Goal: Task Accomplishment & Management: Manage account settings

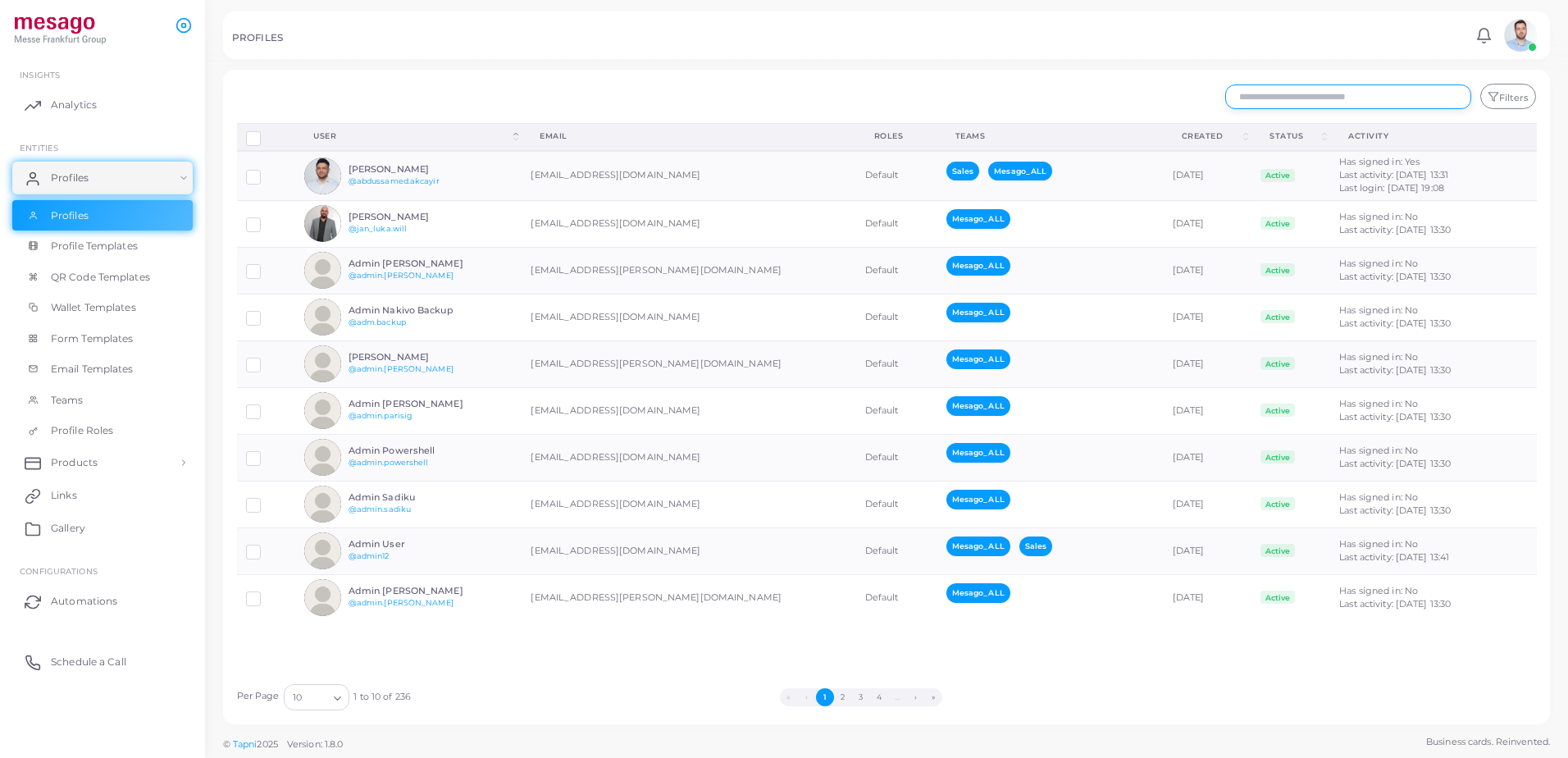
click at [1291, 94] on input "text" at bounding box center [1348, 97] width 246 height 25
type input "*******"
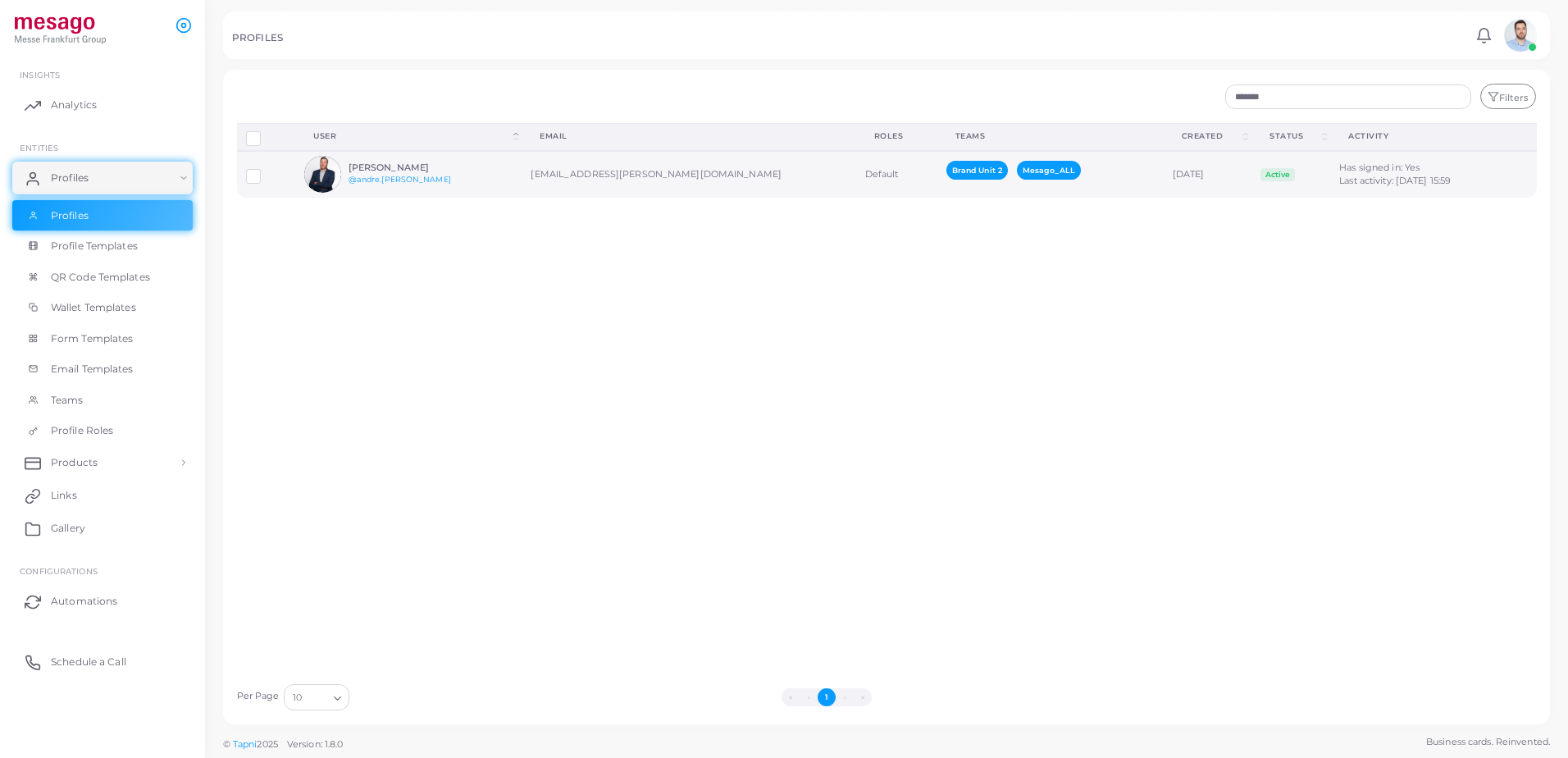
click at [478, 164] on td "André Kreimer @andre.kreimer" at bounding box center [408, 174] width 227 height 47
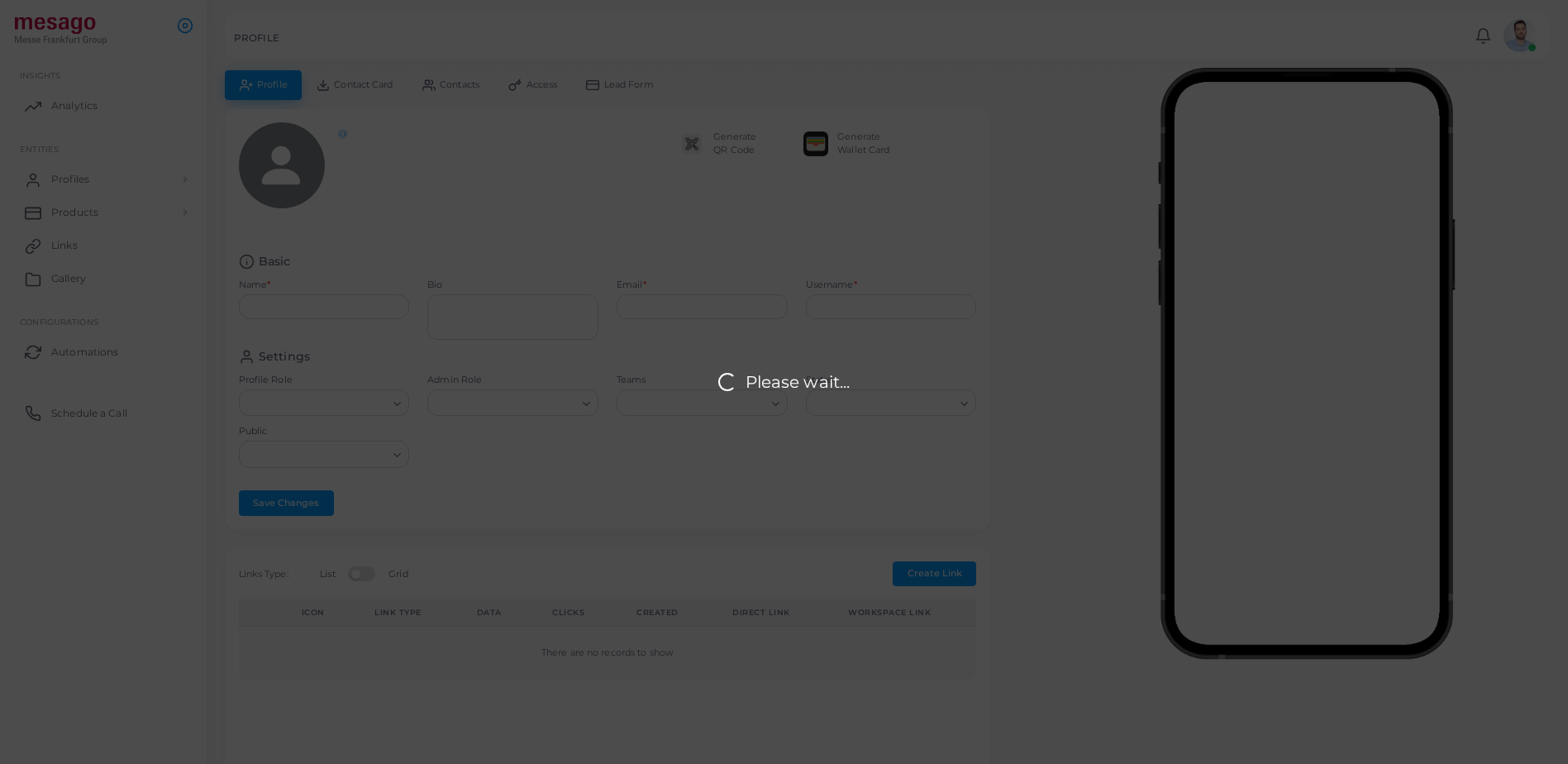
type input "**********"
type textarea "**********"
type input "**********"
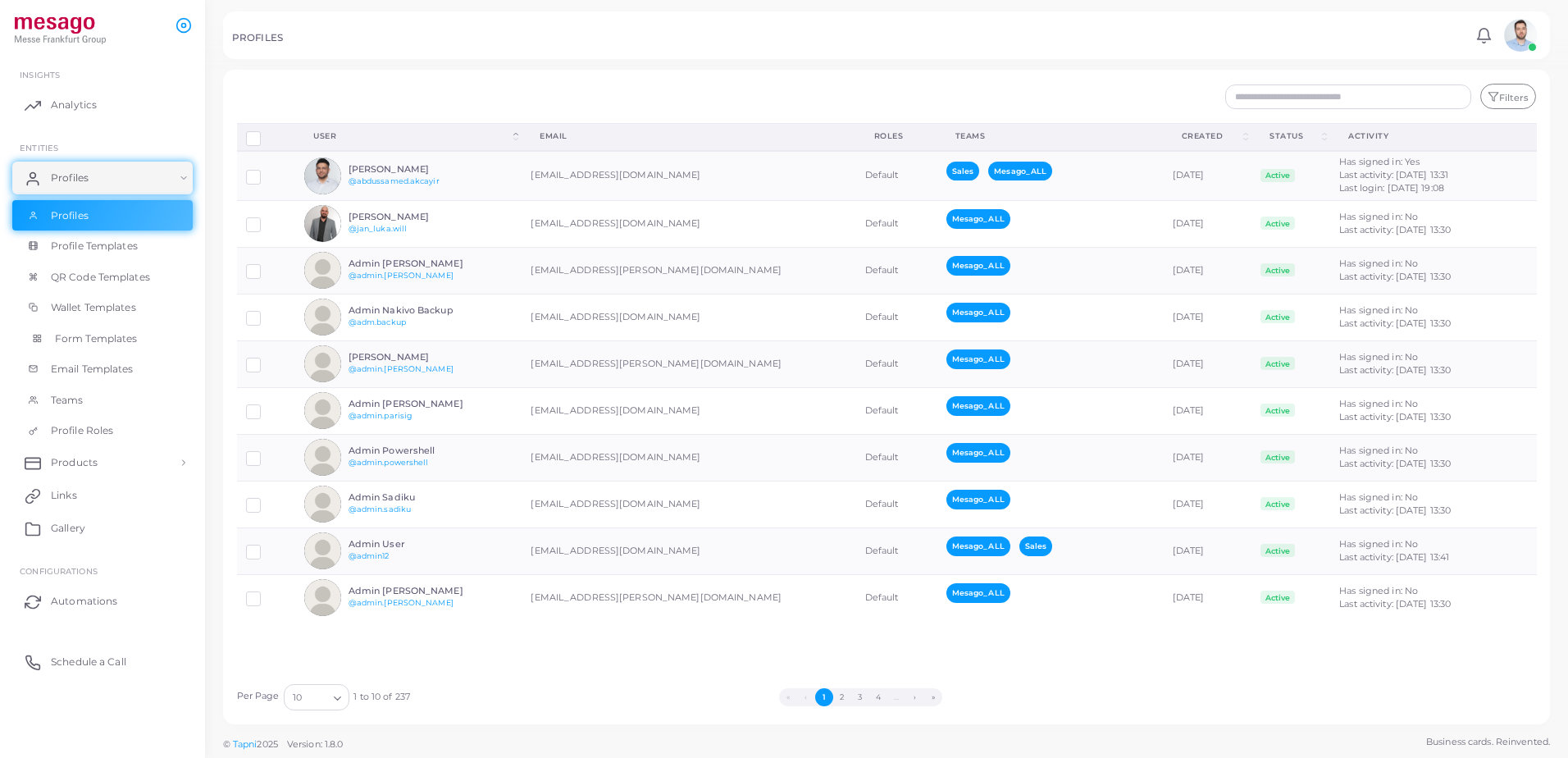
click at [117, 339] on span "Form Templates" at bounding box center [96, 339] width 83 height 15
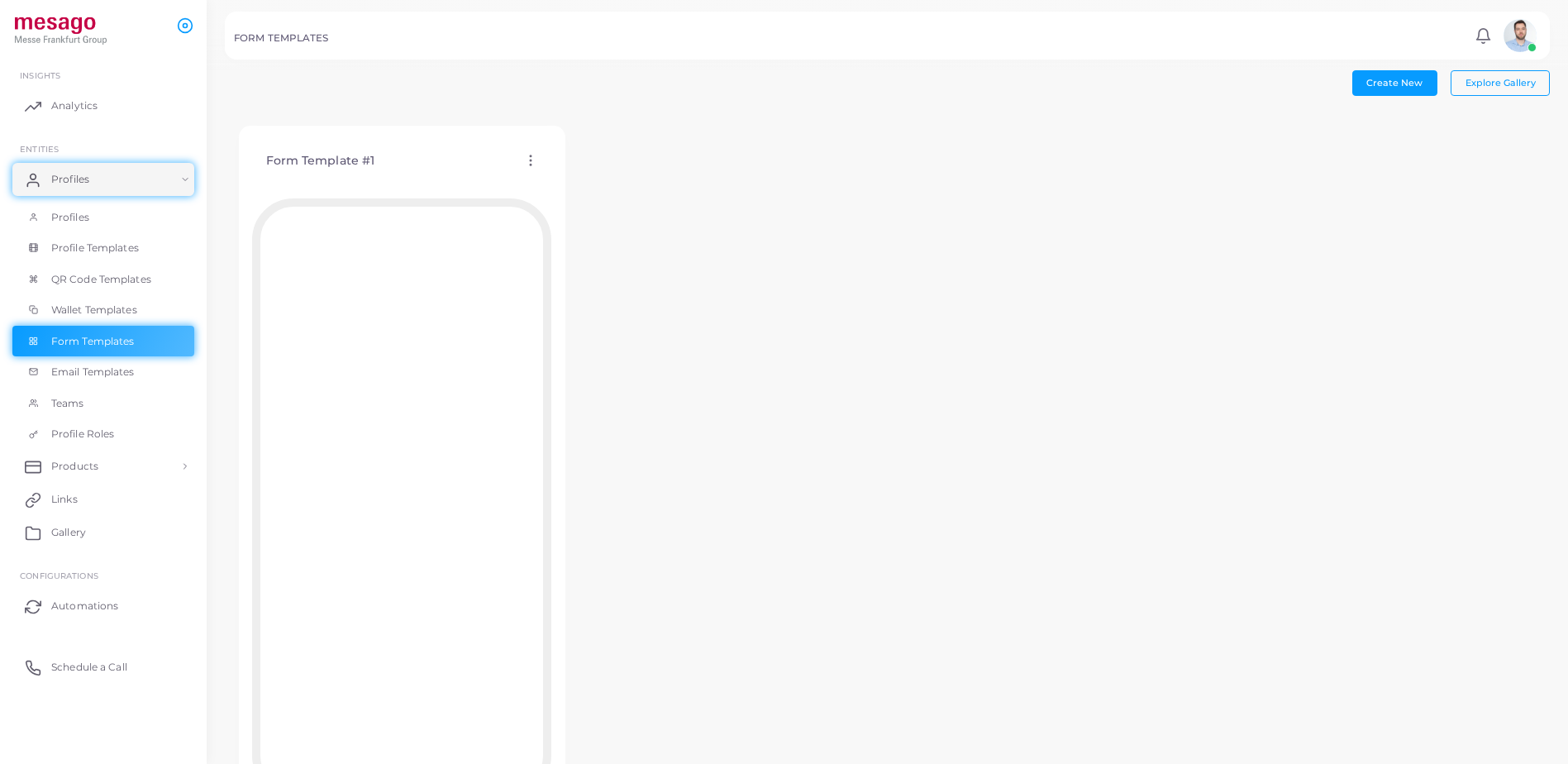
click at [532, 166] on icon at bounding box center [531, 161] width 15 height 15
click at [607, 187] on span "Edit Template" at bounding box center [598, 187] width 63 height 13
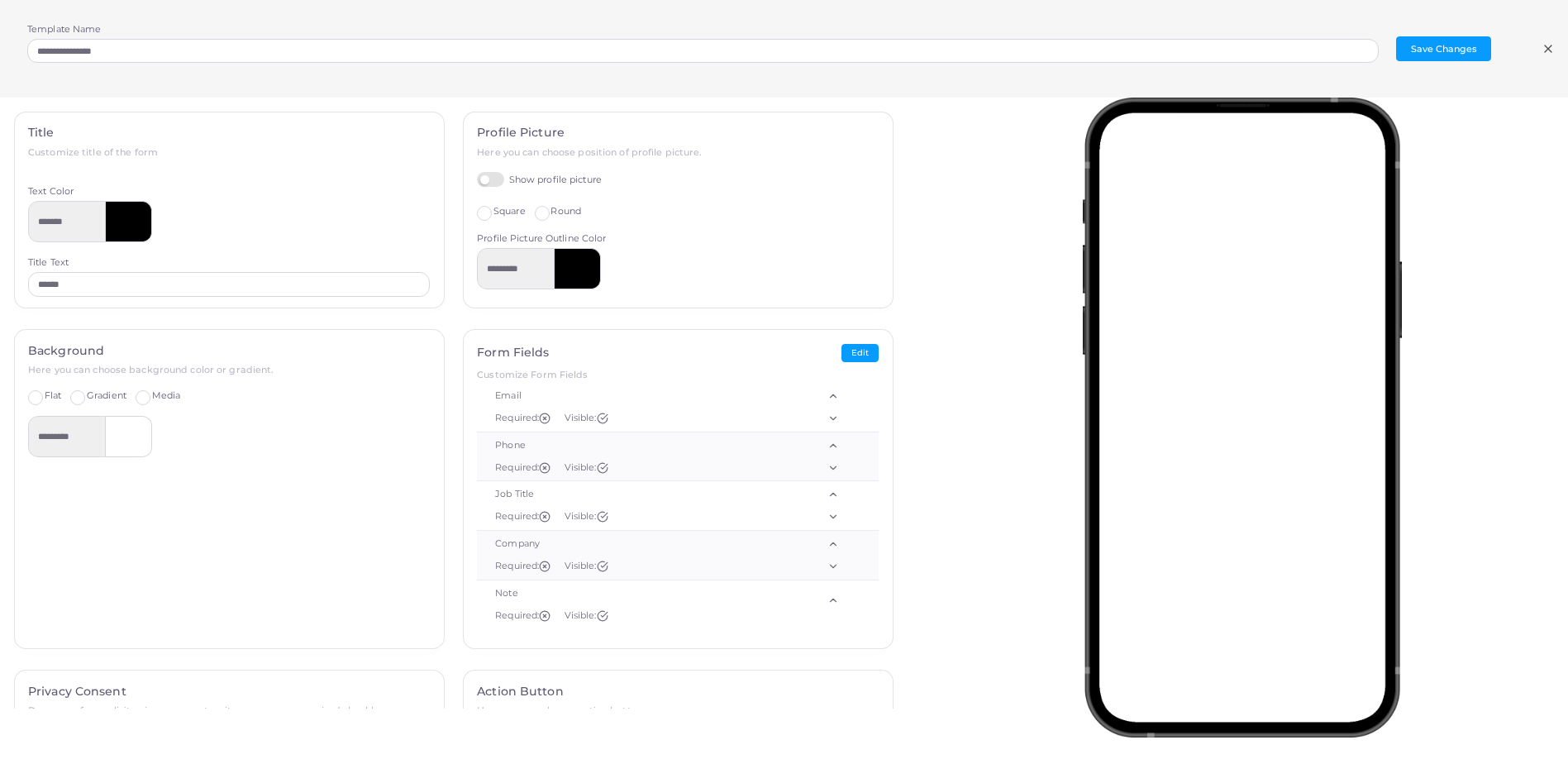
drag, startPoint x: 170, startPoint y: 140, endPoint x: 178, endPoint y: 135, distance: 9.4
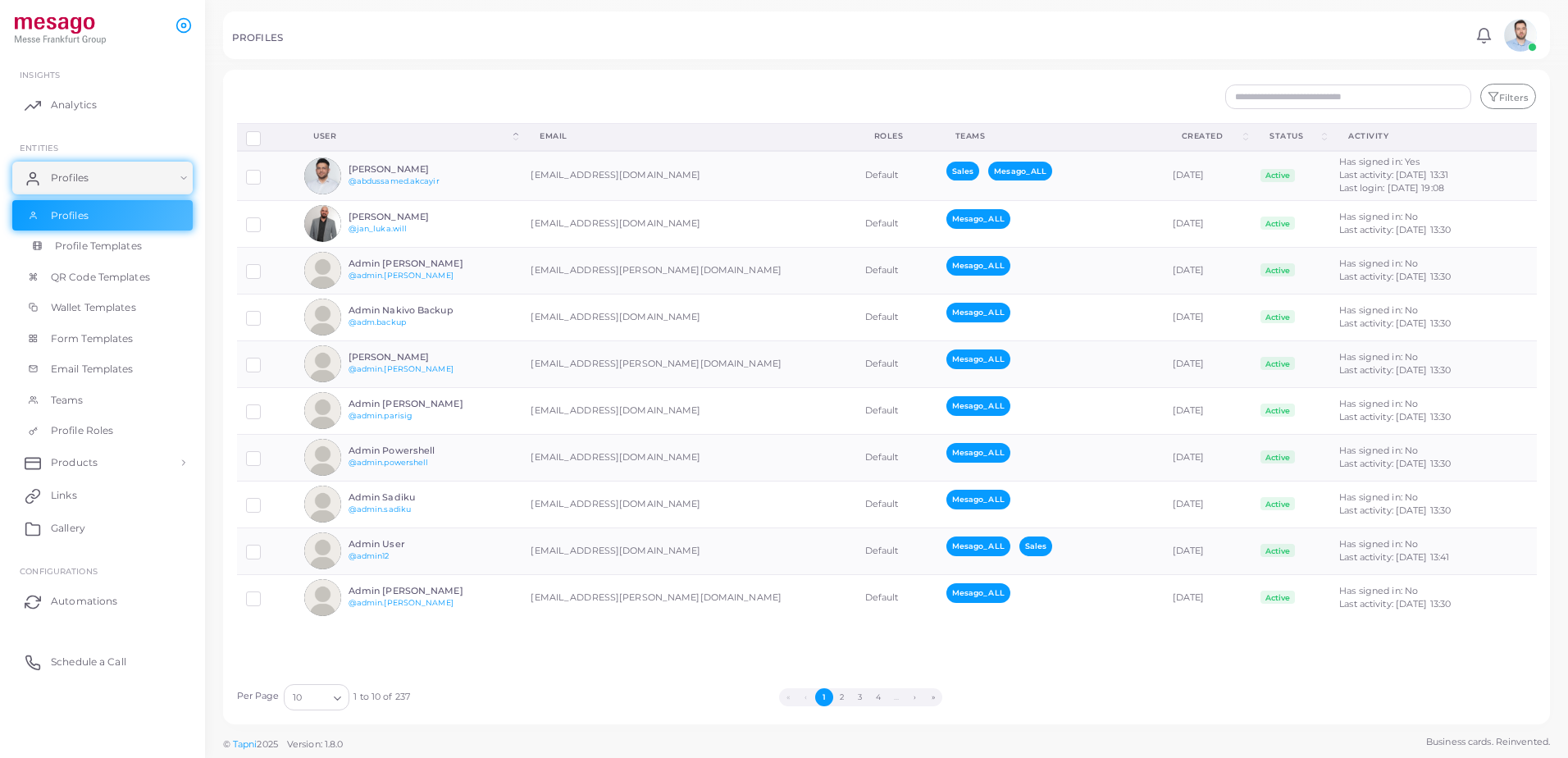
click at [98, 249] on span "Profile Templates" at bounding box center [99, 246] width 87 height 15
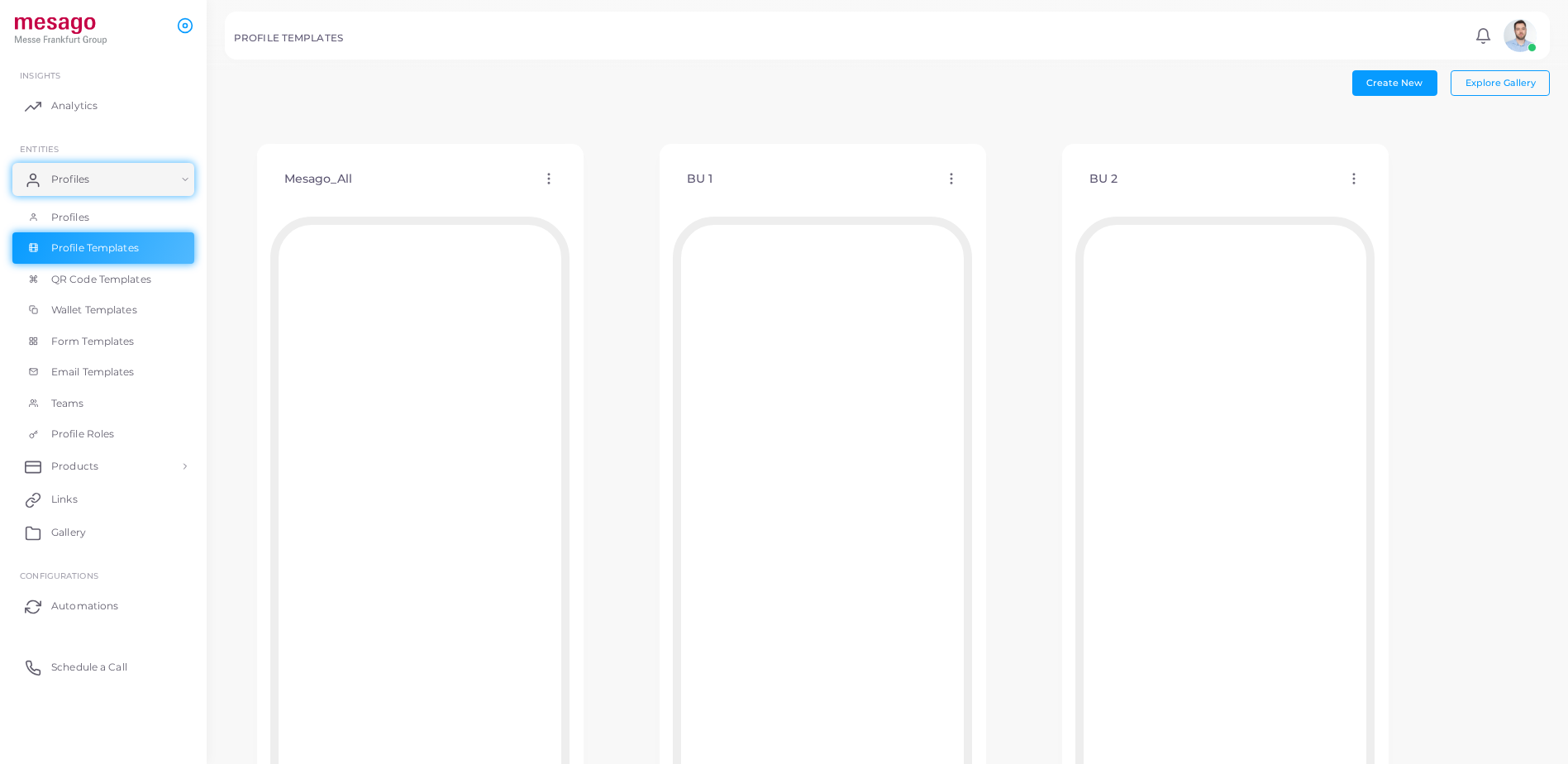
click at [550, 181] on icon at bounding box center [549, 178] width 15 height 15
click at [635, 197] on span "Edit Template" at bounding box center [617, 202] width 63 height 13
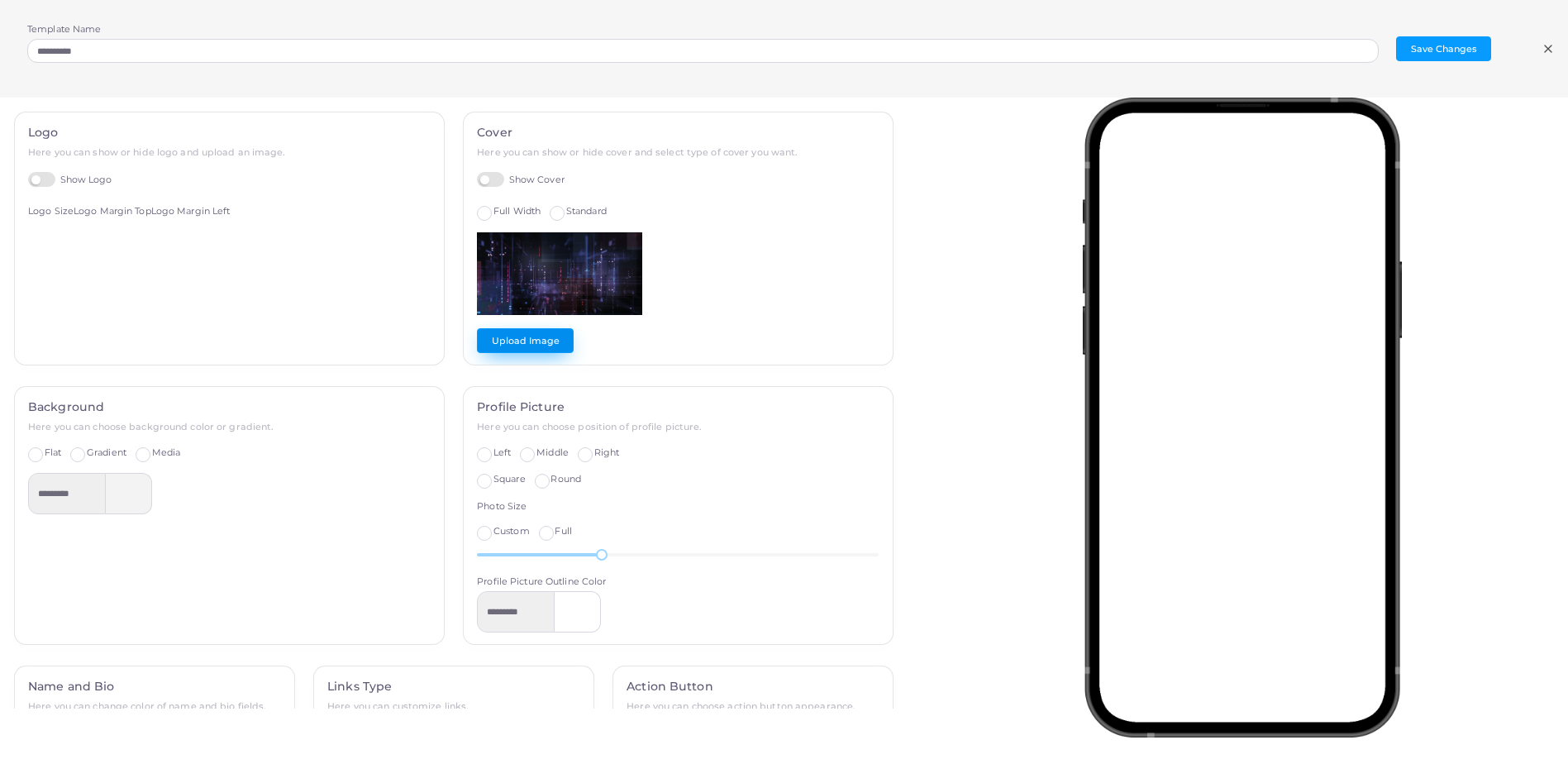
click at [531, 334] on button "Upload Image" at bounding box center [525, 341] width 97 height 25
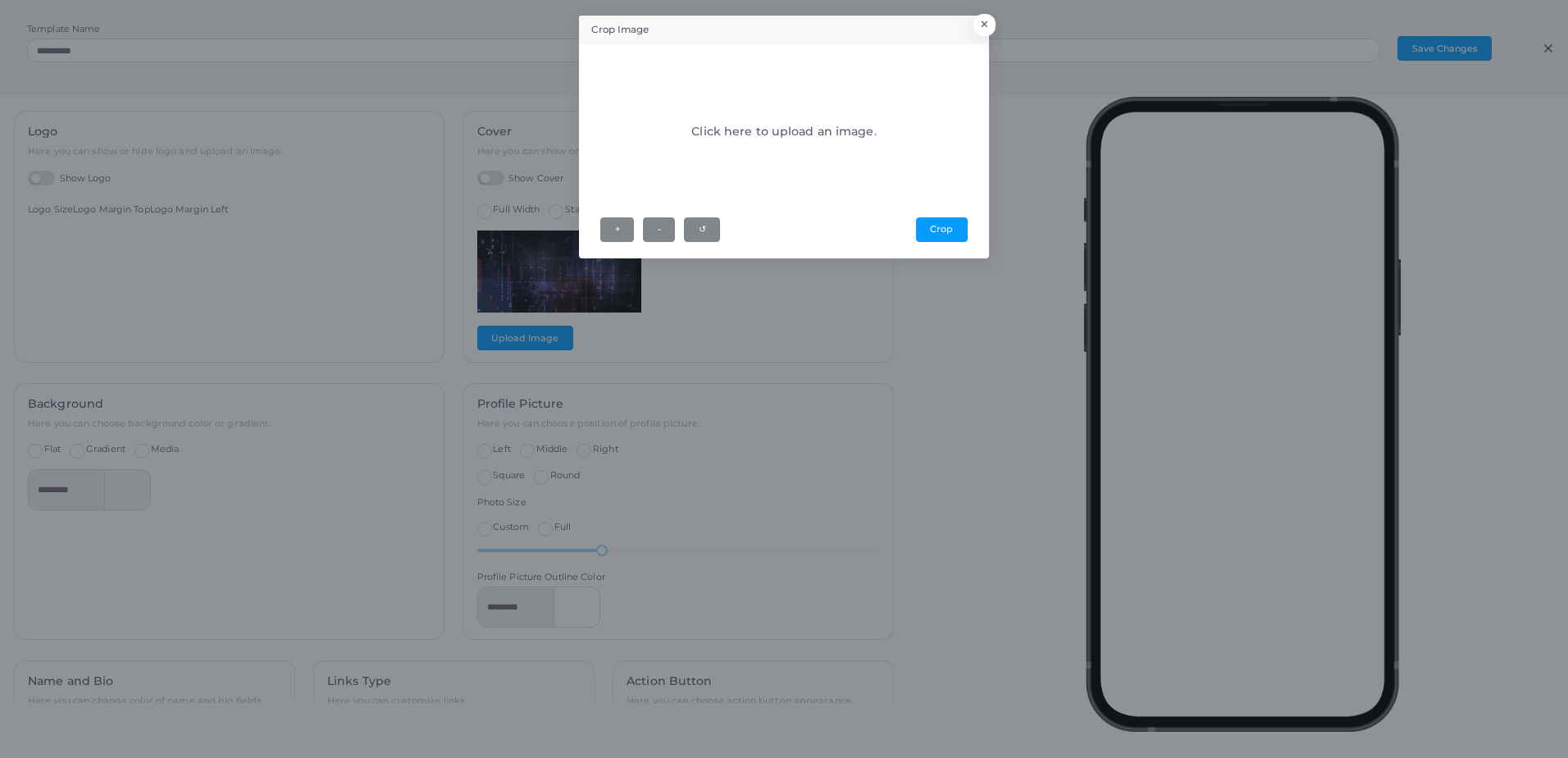
click at [1032, 23] on div "Crop Image × Click here to upload an image. + - ↺ Crop" at bounding box center [784, 379] width 1568 height 758
click at [1017, 28] on div "Crop Image × Click here to upload an image. + - ↺ Crop" at bounding box center [784, 379] width 1568 height 758
click at [983, 25] on button "×" at bounding box center [982, 28] width 22 height 21
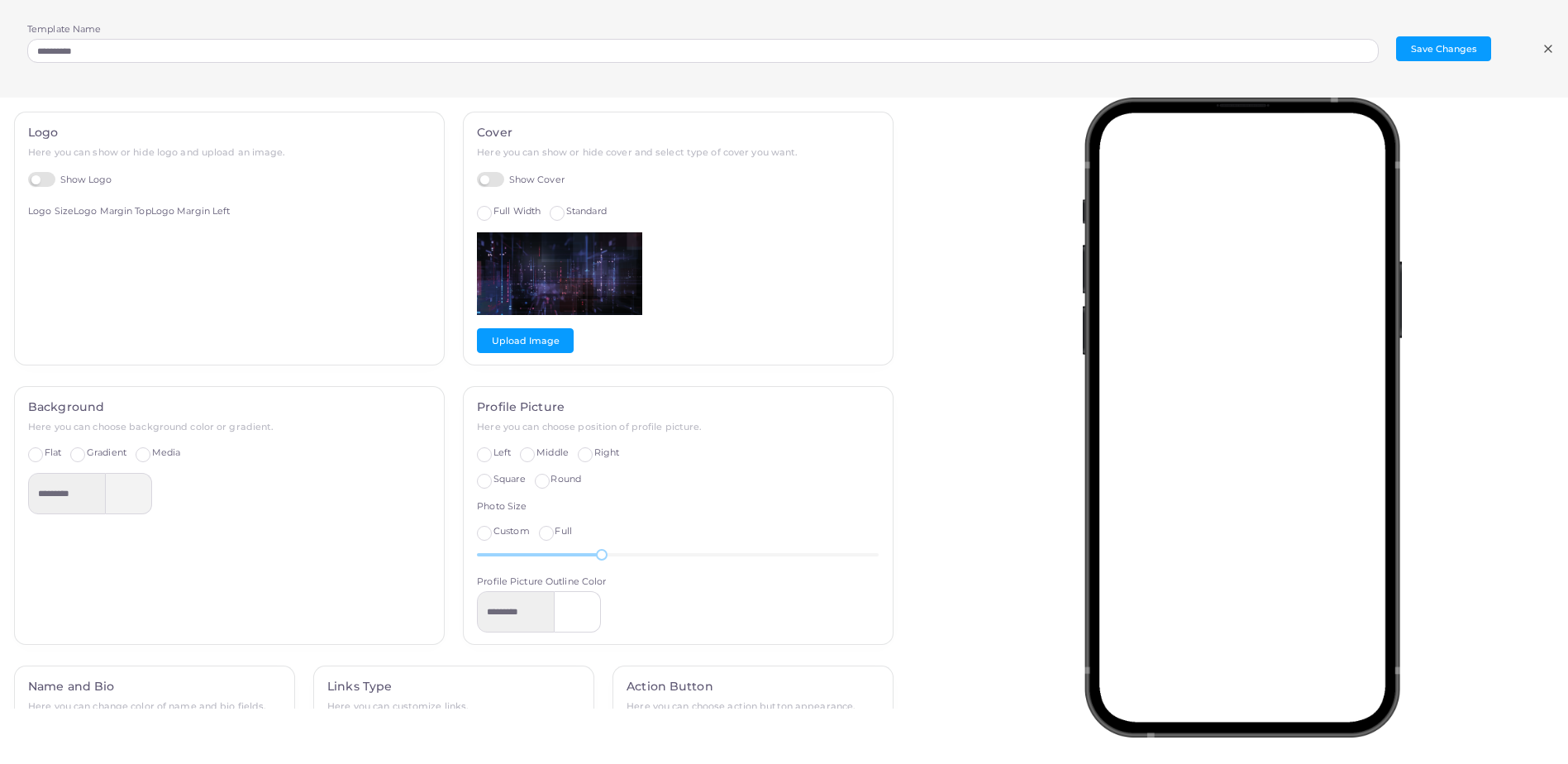
click at [590, 270] on img at bounding box center [559, 273] width 165 height 82
click at [595, 255] on img at bounding box center [559, 273] width 165 height 82
click at [554, 265] on img at bounding box center [559, 273] width 165 height 82
click at [567, 214] on label "Standard" at bounding box center [586, 212] width 40 height 13
click at [498, 215] on span "Full Width" at bounding box center [517, 211] width 48 height 12
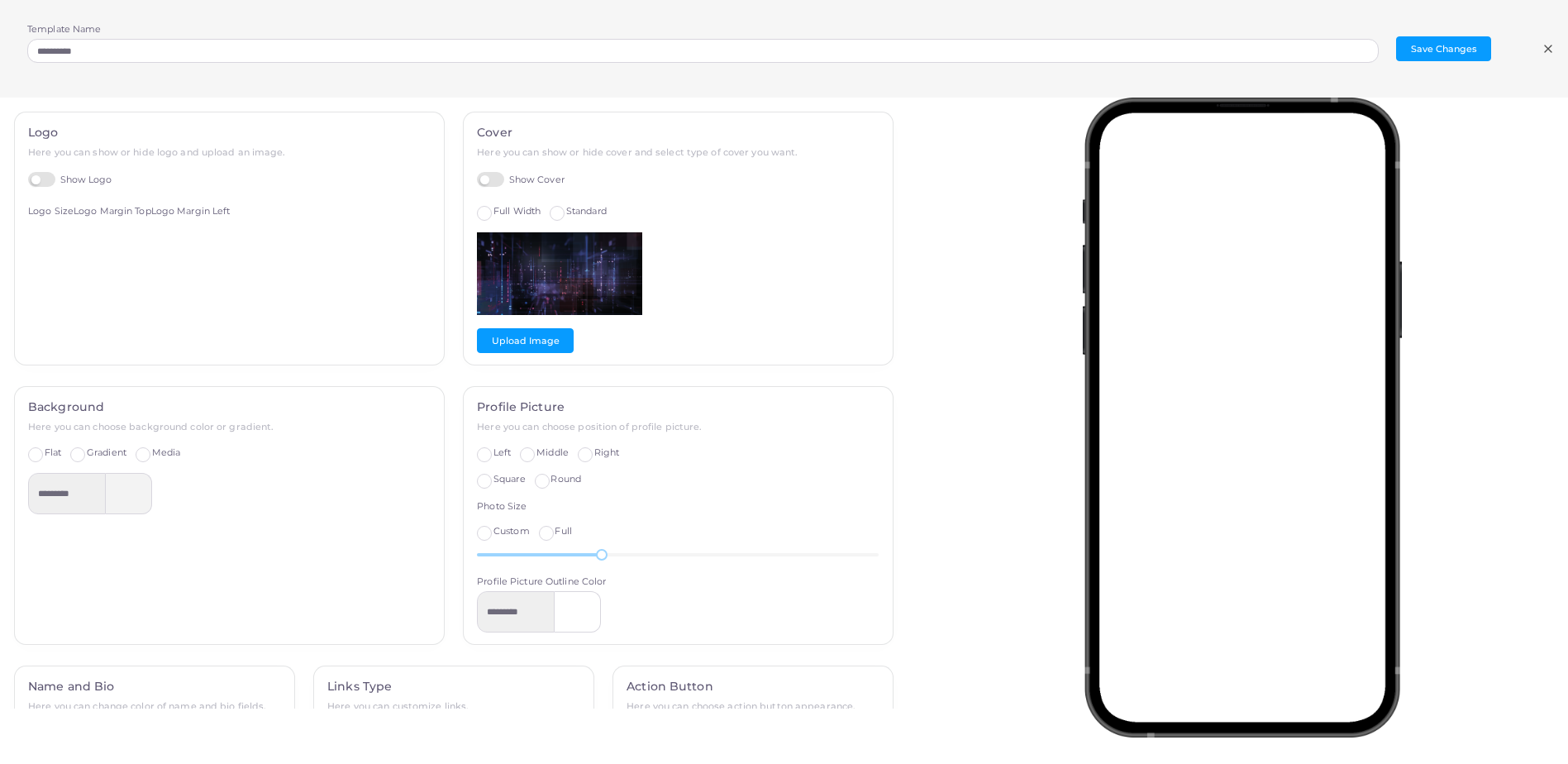
click at [559, 218] on div "Standard" at bounding box center [578, 212] width 57 height 13
click at [543, 210] on div "Full Width Standard" at bounding box center [678, 212] width 402 height 13
click at [567, 209] on label "Standard" at bounding box center [586, 212] width 40 height 13
click at [494, 207] on label "Full Width" at bounding box center [517, 212] width 48 height 13
click at [494, 210] on label "Full Width" at bounding box center [517, 212] width 48 height 13
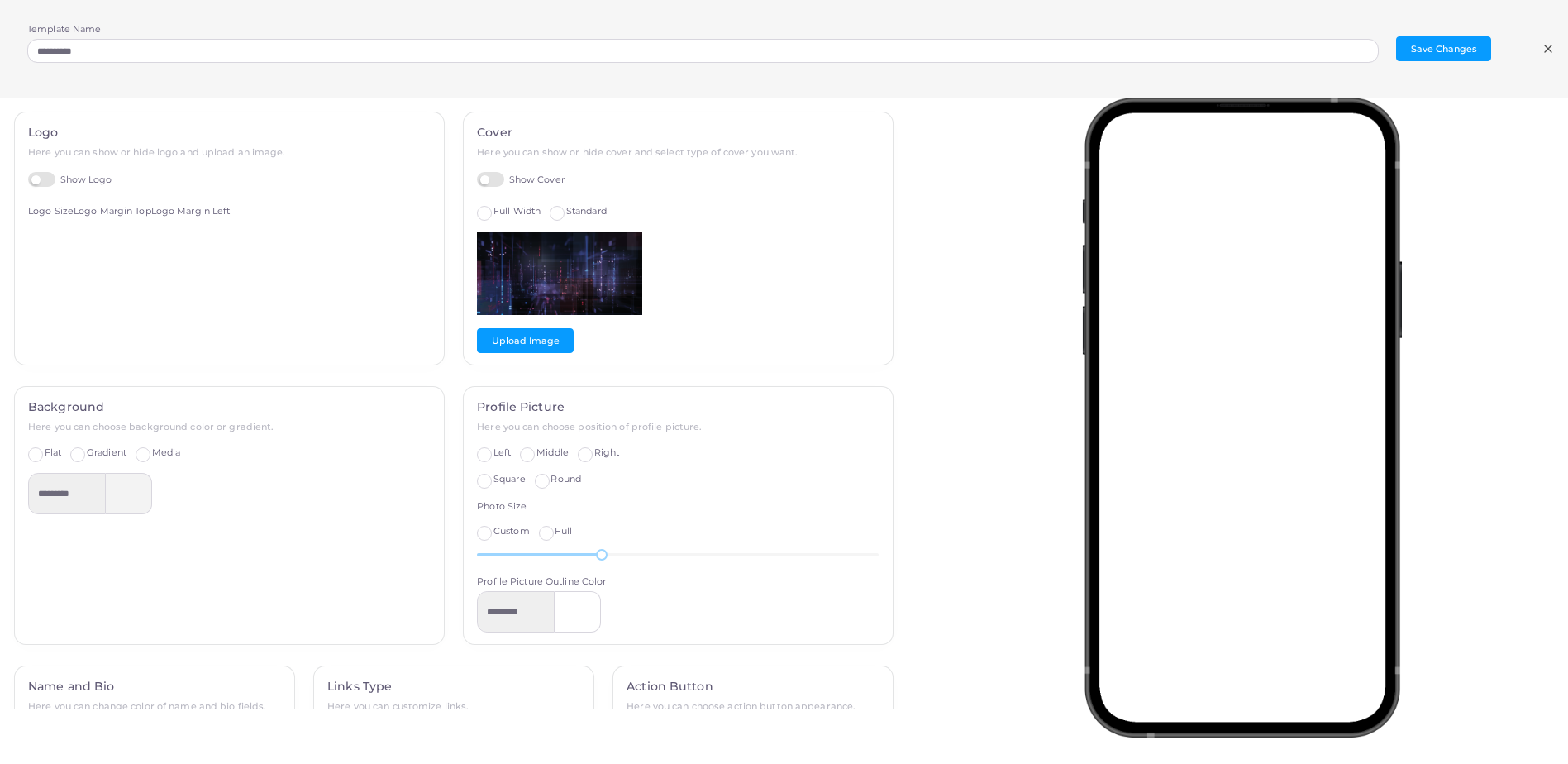
click at [577, 291] on img at bounding box center [559, 273] width 165 height 82
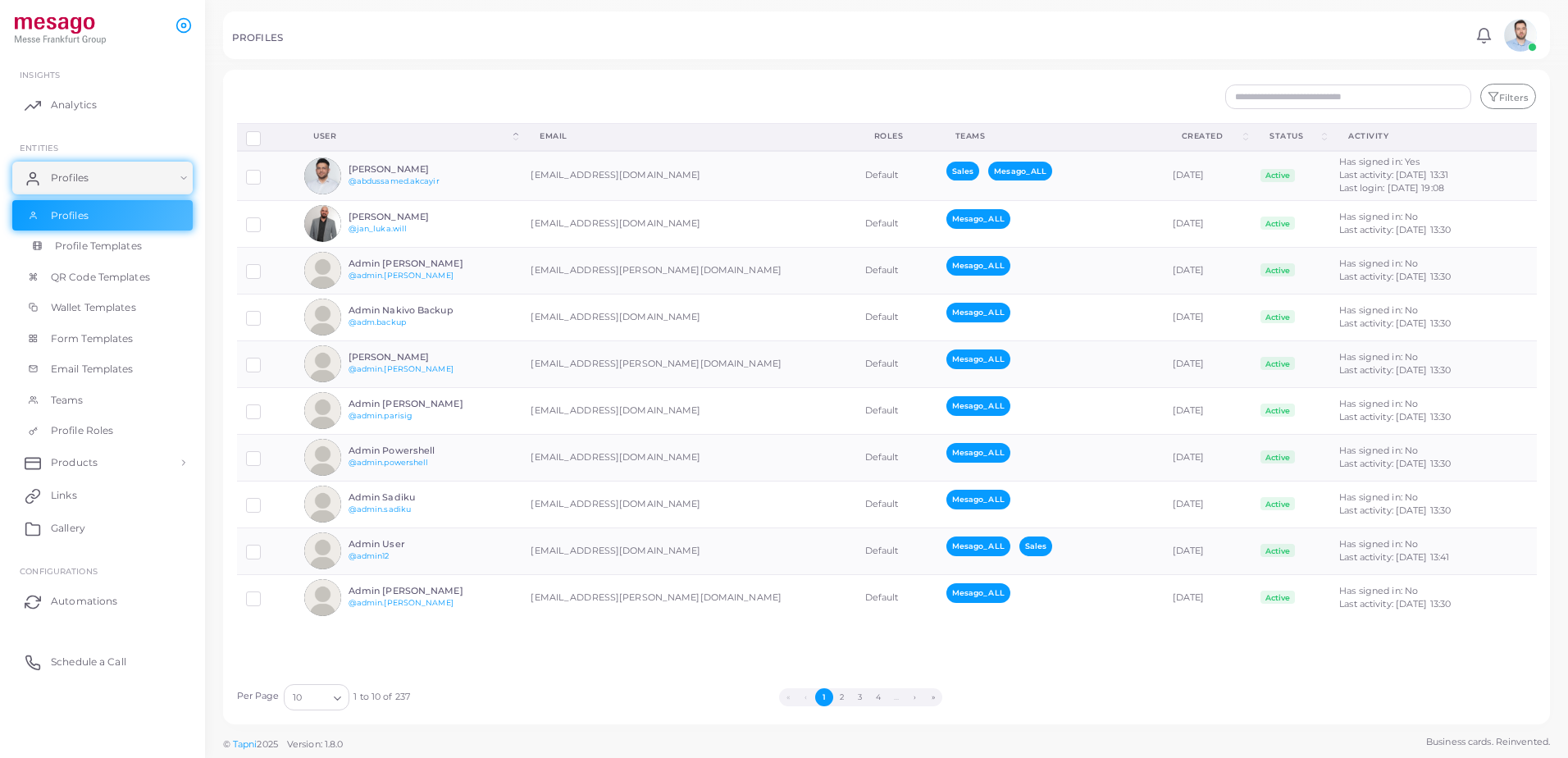
click at [136, 260] on link "Profile Templates" at bounding box center [102, 246] width 181 height 31
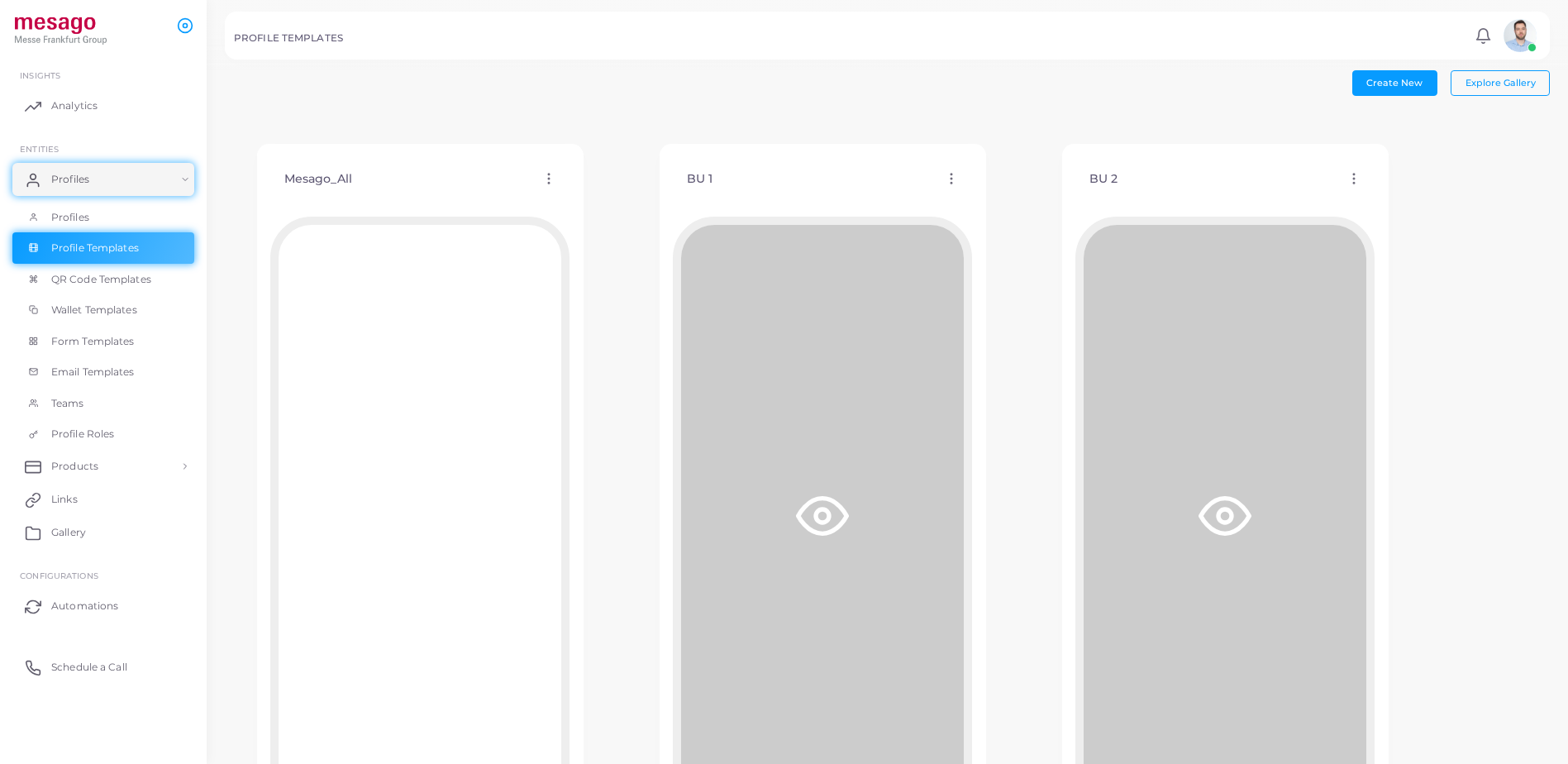
click at [952, 178] on icon at bounding box center [951, 178] width 15 height 15
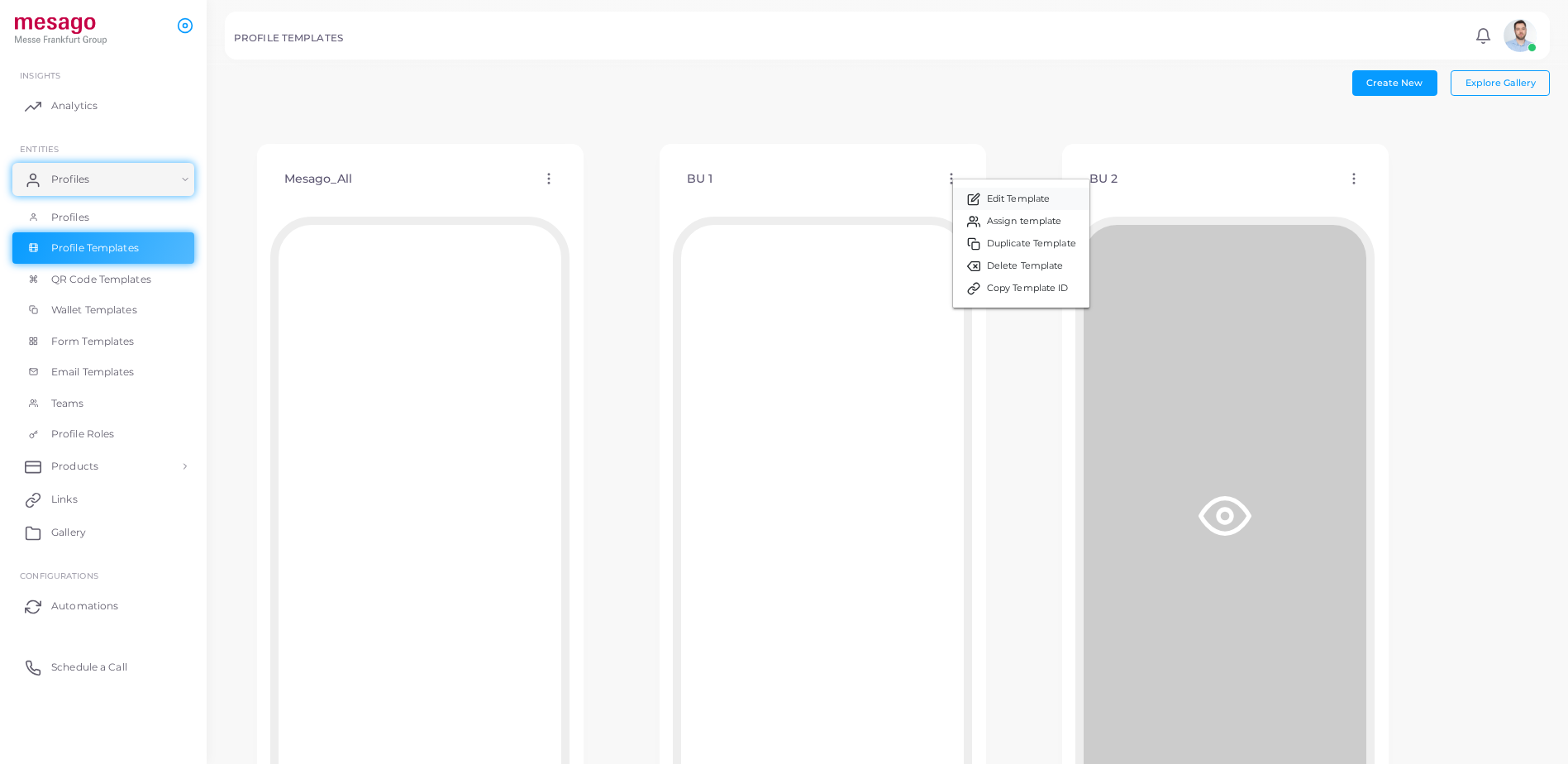
click at [1024, 196] on span "Edit Template" at bounding box center [1018, 199] width 63 height 13
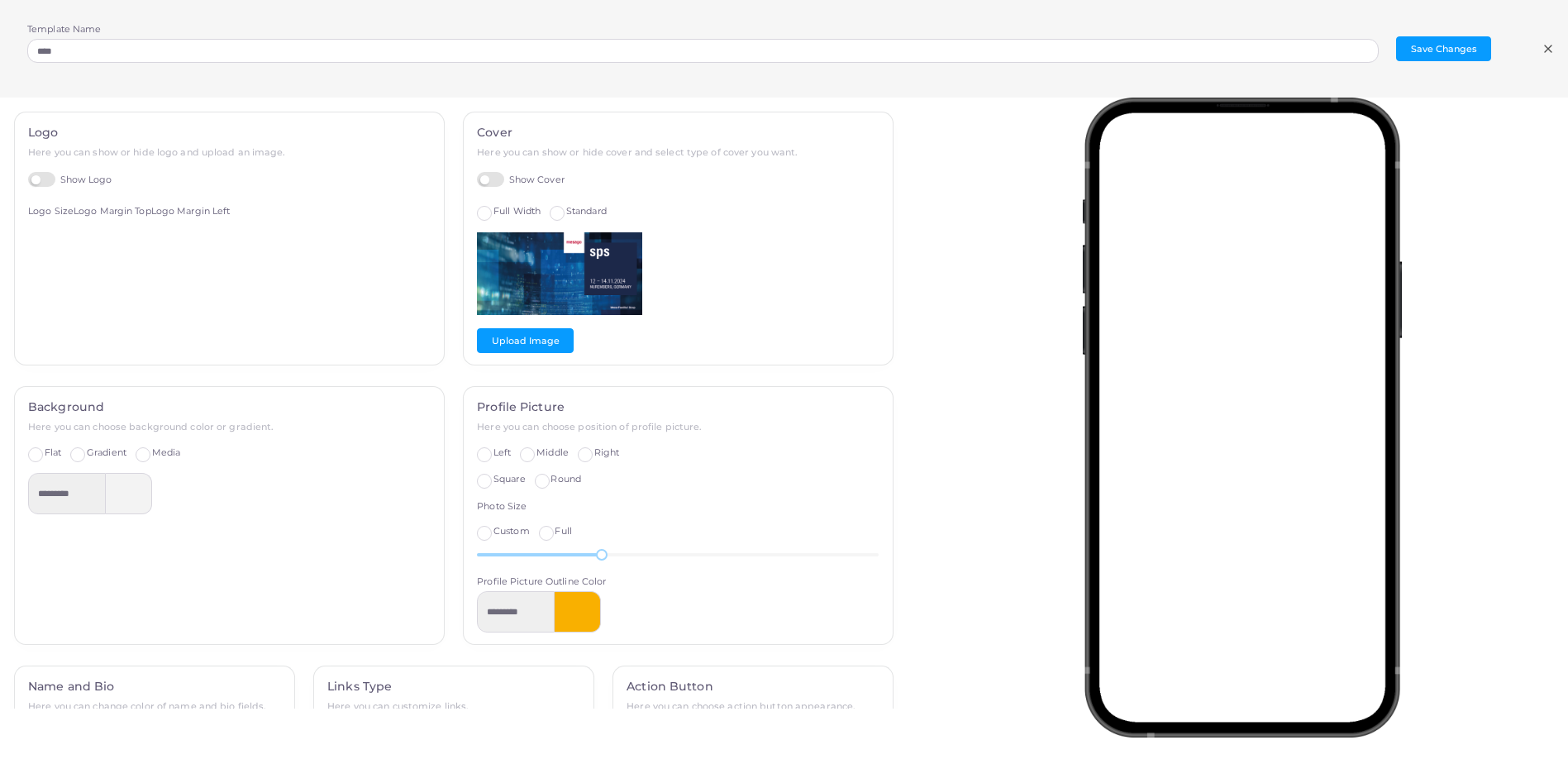
click at [593, 266] on img at bounding box center [559, 273] width 165 height 82
drag, startPoint x: 553, startPoint y: 271, endPoint x: 578, endPoint y: 275, distance: 25.3
click at [578, 276] on img at bounding box center [559, 273] width 165 height 82
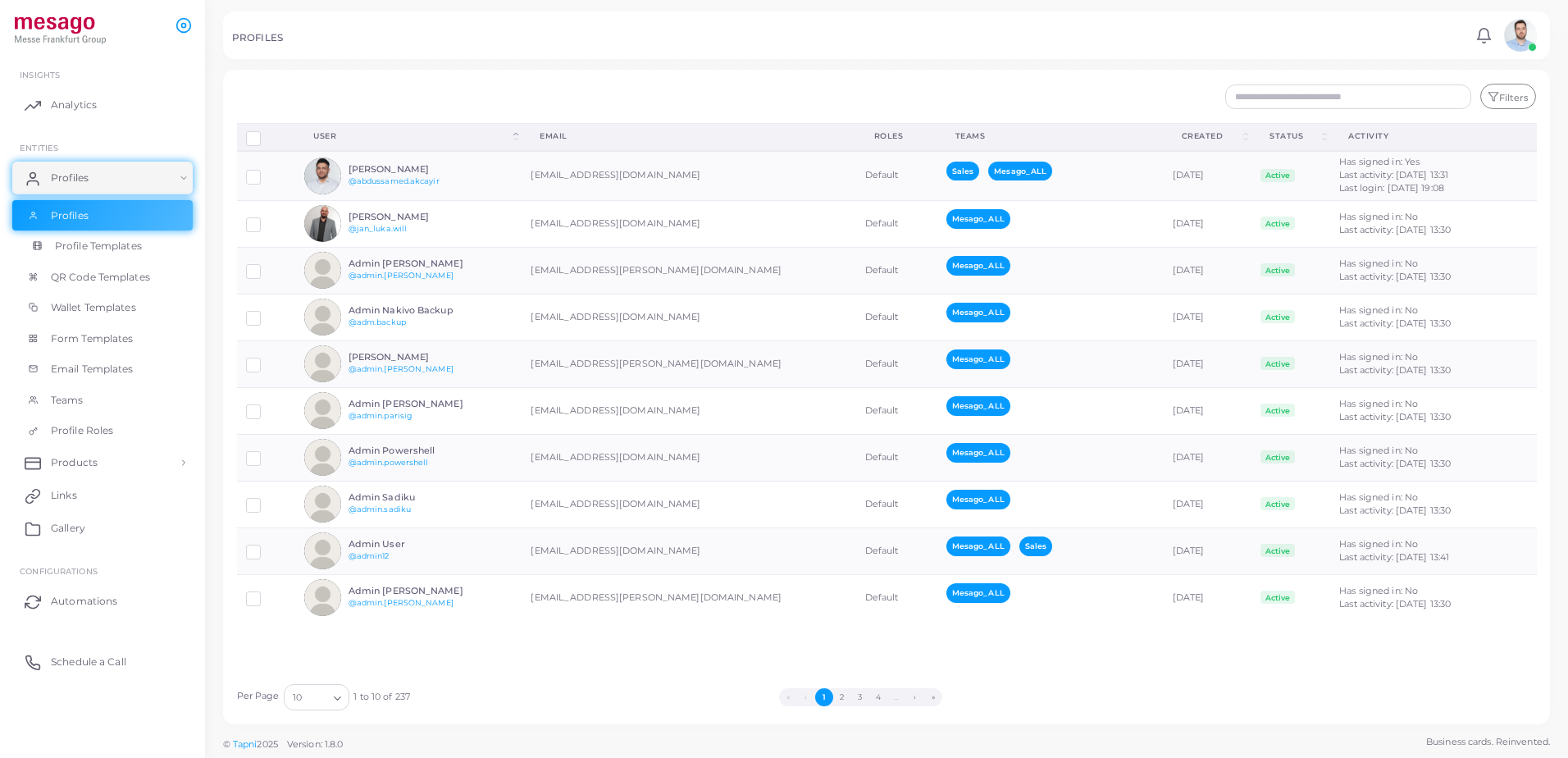
click at [98, 258] on link "Profile Templates" at bounding box center [102, 246] width 181 height 31
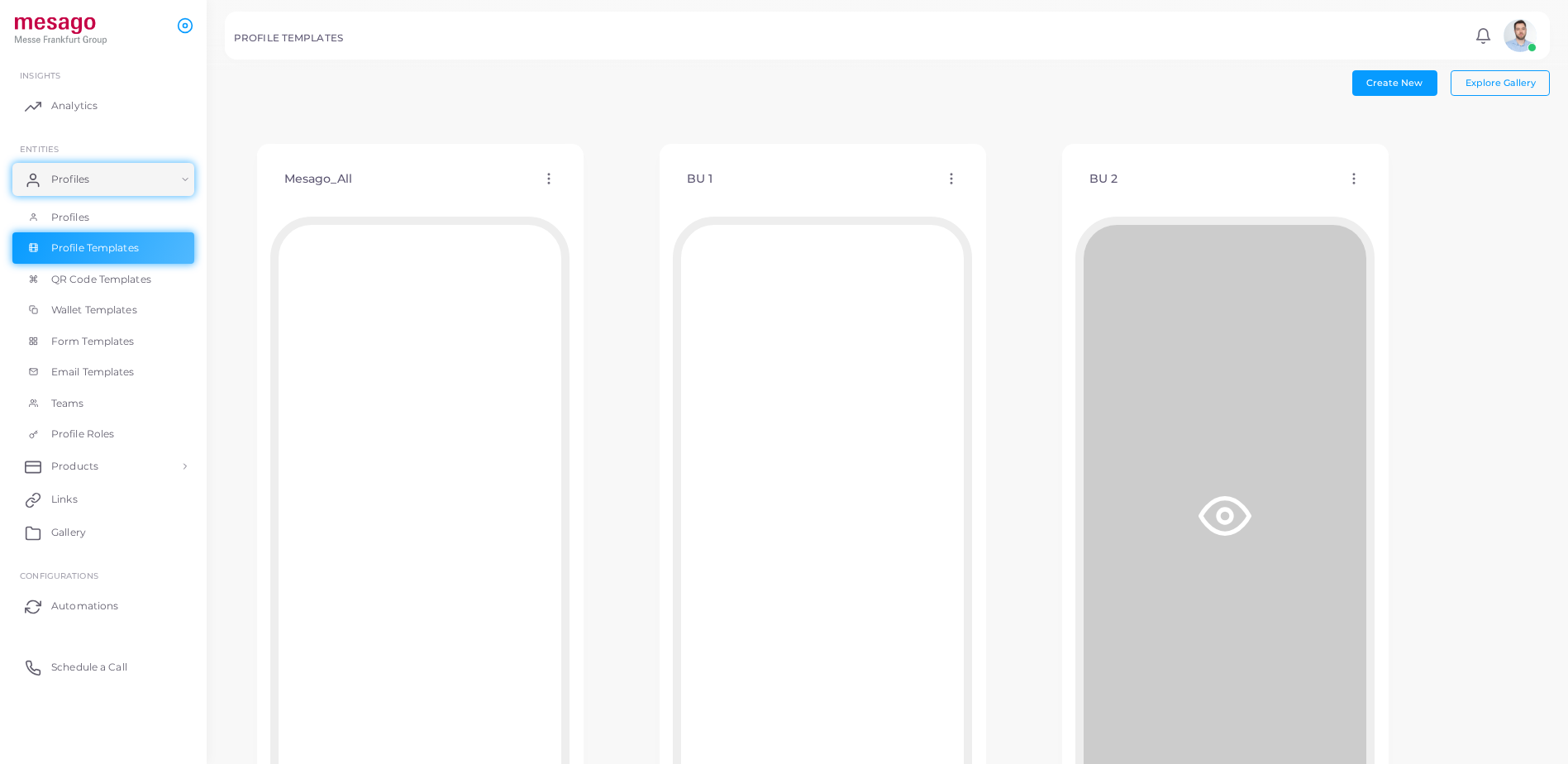
scroll to position [82, 0]
